Goal: Transaction & Acquisition: Obtain resource

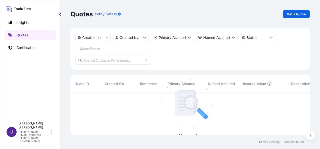
scroll to position [56, 235]
click at [297, 17] on link "Get a Quote" at bounding box center [296, 14] width 27 height 8
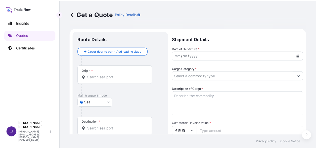
scroll to position [8, 0]
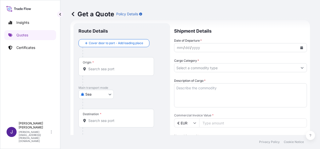
click at [103, 94] on body "Insights Quotes Certificates J [PERSON_NAME] [PERSON_NAME][EMAIL_ADDRESS][PERSO…" at bounding box center [160, 74] width 320 height 149
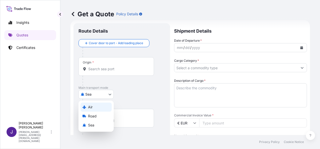
click at [93, 107] on div "Air" at bounding box center [95, 107] width 31 height 9
select select "Air"
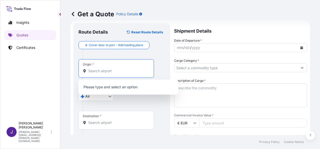
click at [120, 70] on input "Origin *" at bounding box center [117, 71] width 59 height 5
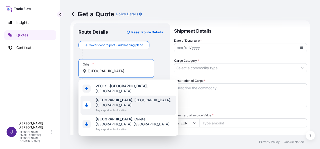
click at [117, 108] on span "Any airport in this location" at bounding box center [135, 110] width 79 height 5
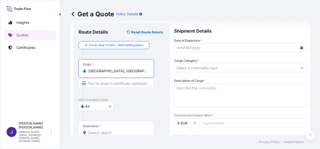
type input "[GEOGRAPHIC_DATA], [GEOGRAPHIC_DATA], [GEOGRAPHIC_DATA]"
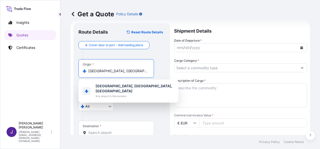
click at [96, 133] on input "Destination *" at bounding box center [117, 132] width 59 height 5
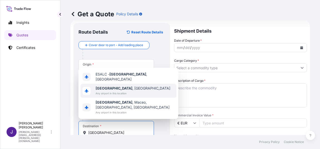
click at [110, 91] on span "[GEOGRAPHIC_DATA] , [GEOGRAPHIC_DATA]" at bounding box center [133, 88] width 75 height 5
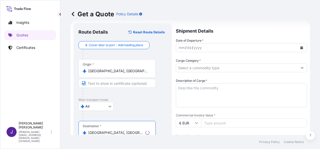
type input "[GEOGRAPHIC_DATA], [GEOGRAPHIC_DATA]"
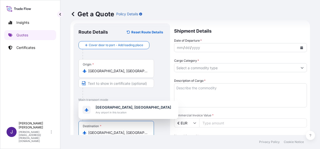
click at [300, 49] on icon "Calendar" at bounding box center [301, 47] width 3 height 3
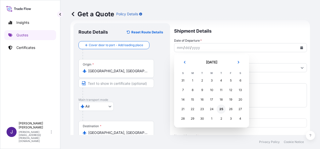
click at [220, 108] on div "25" at bounding box center [220, 109] width 9 height 9
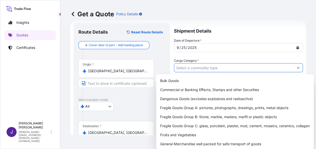
click at [299, 69] on button "Show suggestions" at bounding box center [298, 67] width 9 height 9
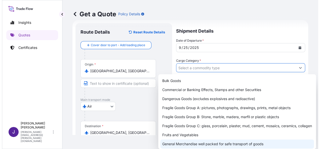
scroll to position [50, 0]
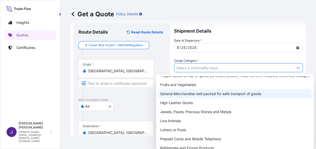
click at [200, 99] on div "General Merchandise well packed for safe transport of goods" at bounding box center [235, 93] width 154 height 9
type input "General Merchandise well packed for safe transport of goods"
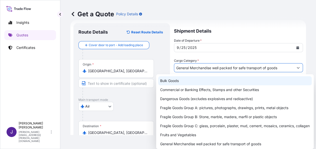
click at [233, 17] on div "Get a Quote Policy Details" at bounding box center [188, 14] width 236 height 8
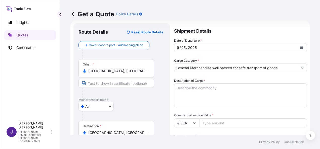
click at [192, 88] on textarea "Description of Cargo *" at bounding box center [240, 95] width 133 height 24
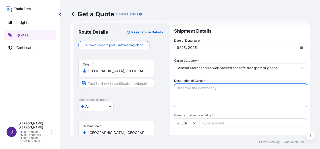
paste textarea "DATAFONOS CON BATERIAS"
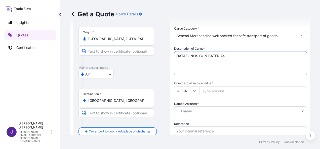
scroll to position [58, 0]
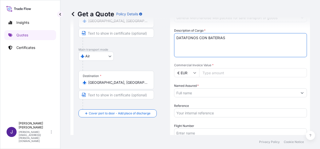
type textarea "DATAFONOS CON BATERIAS"
click at [194, 92] on input "Named Assured *" at bounding box center [235, 92] width 123 height 9
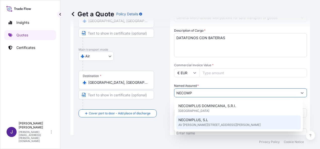
click at [198, 124] on span "AV [PERSON_NAME][STREET_ADDRESS][PERSON_NAME]" at bounding box center [219, 125] width 82 height 5
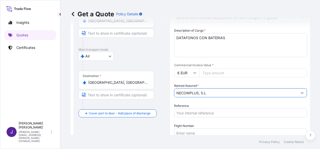
type input "NECOMPLUS, S.L"
click at [229, 73] on input "Commercial Invoice Value *" at bounding box center [253, 72] width 108 height 9
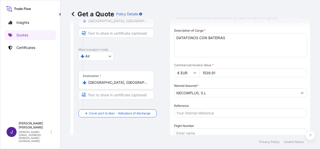
type input "1539.91"
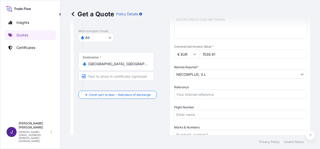
scroll to position [109, 0]
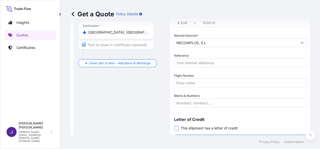
click at [176, 128] on span at bounding box center [176, 128] width 5 height 5
click at [174, 126] on input "This shipment has a letter of credit" at bounding box center [174, 126] width 0 height 0
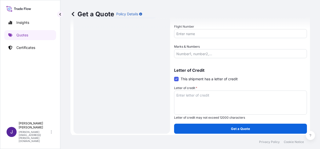
scroll to position [159, 0]
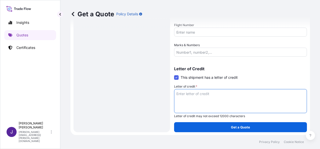
click at [189, 94] on textarea "Letter of credit *" at bounding box center [240, 101] width 133 height 24
paste textarea "NECOMPLUS AVDA. [PERSON_NAME] 19 - EDF- CORFU"
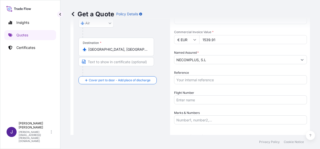
scroll to position [84, 0]
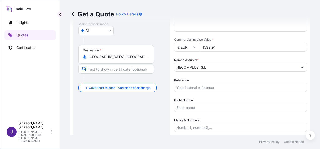
type textarea "NECOMPLUS AVDA. [PERSON_NAME] 19 - EDF- CORFU"
click at [198, 85] on input "Reference" at bounding box center [240, 87] width 133 height 9
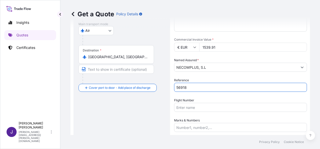
type input "56918"
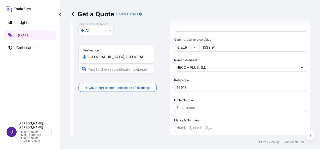
click at [101, 112] on div "Route Details Reset Route Details Cover door to port - Add loading place Place …" at bounding box center [121, 77] width 86 height 251
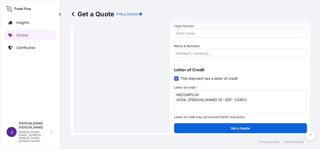
scroll to position [159, 0]
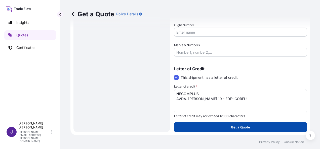
click at [244, 129] on p "Get a Quote" at bounding box center [240, 127] width 19 height 5
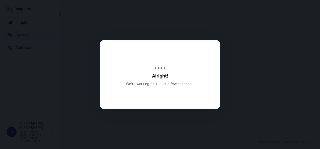
select select "Air"
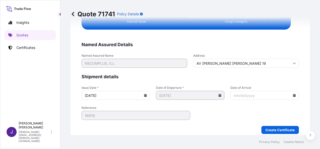
scroll to position [1012, 0]
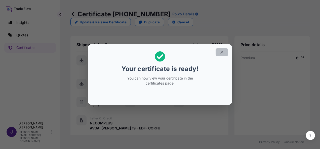
click at [221, 53] on icon "button" at bounding box center [221, 52] width 5 height 5
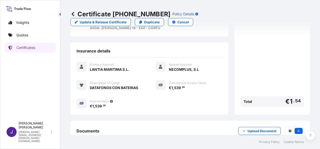
scroll to position [124, 0]
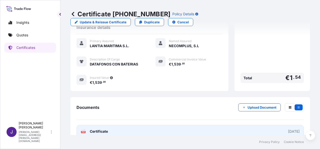
click at [135, 125] on link "PDF Certificate [DATE]" at bounding box center [189, 131] width 227 height 13
